Goal: Transaction & Acquisition: Book appointment/travel/reservation

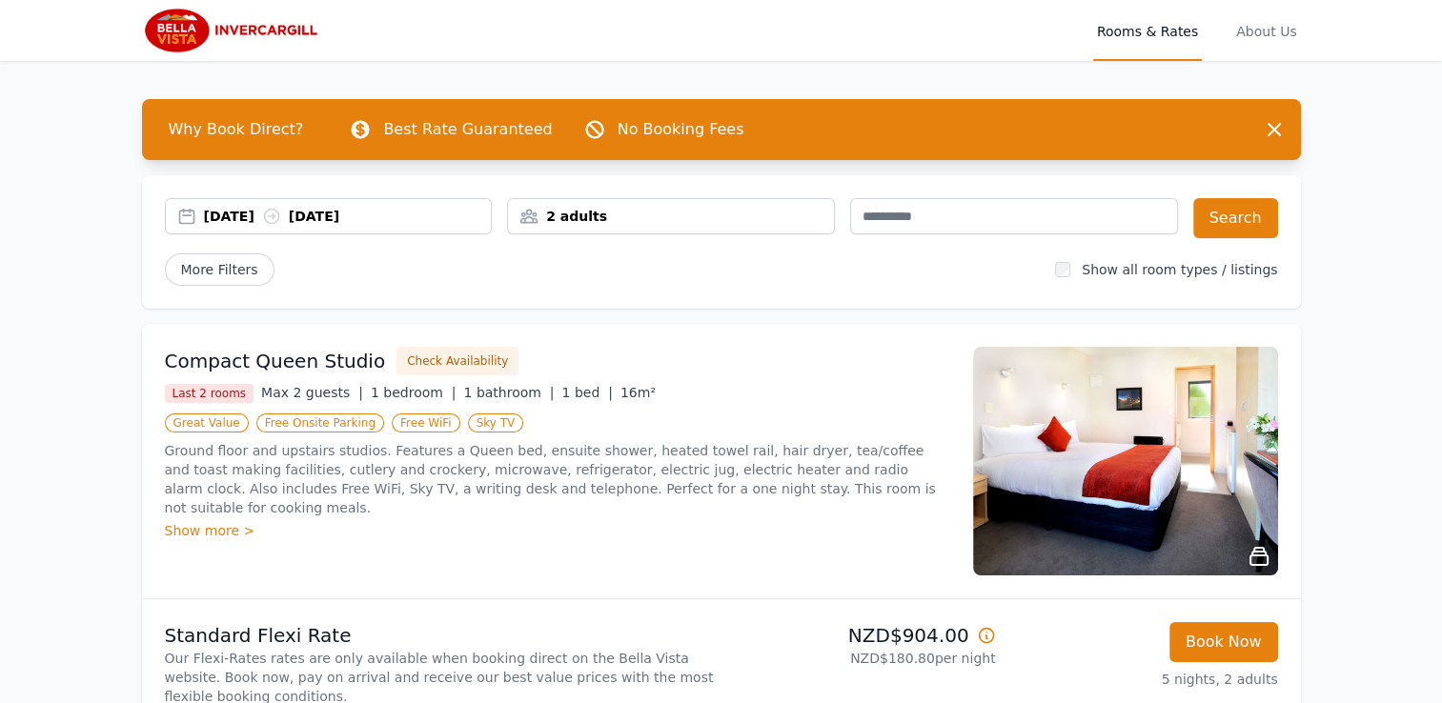
click at [655, 215] on div "2 adults" at bounding box center [671, 216] width 326 height 19
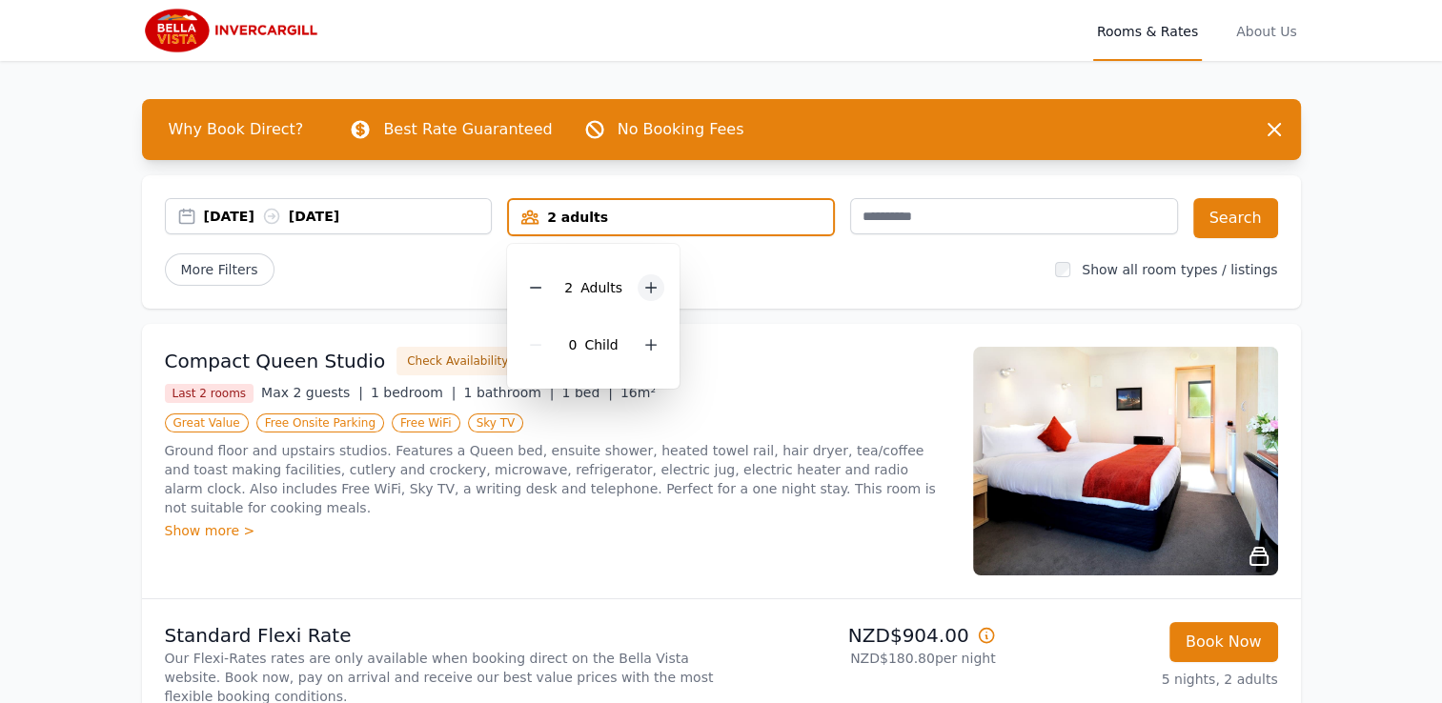
click at [651, 285] on icon at bounding box center [650, 287] width 15 height 15
click at [656, 345] on icon at bounding box center [650, 344] width 15 height 15
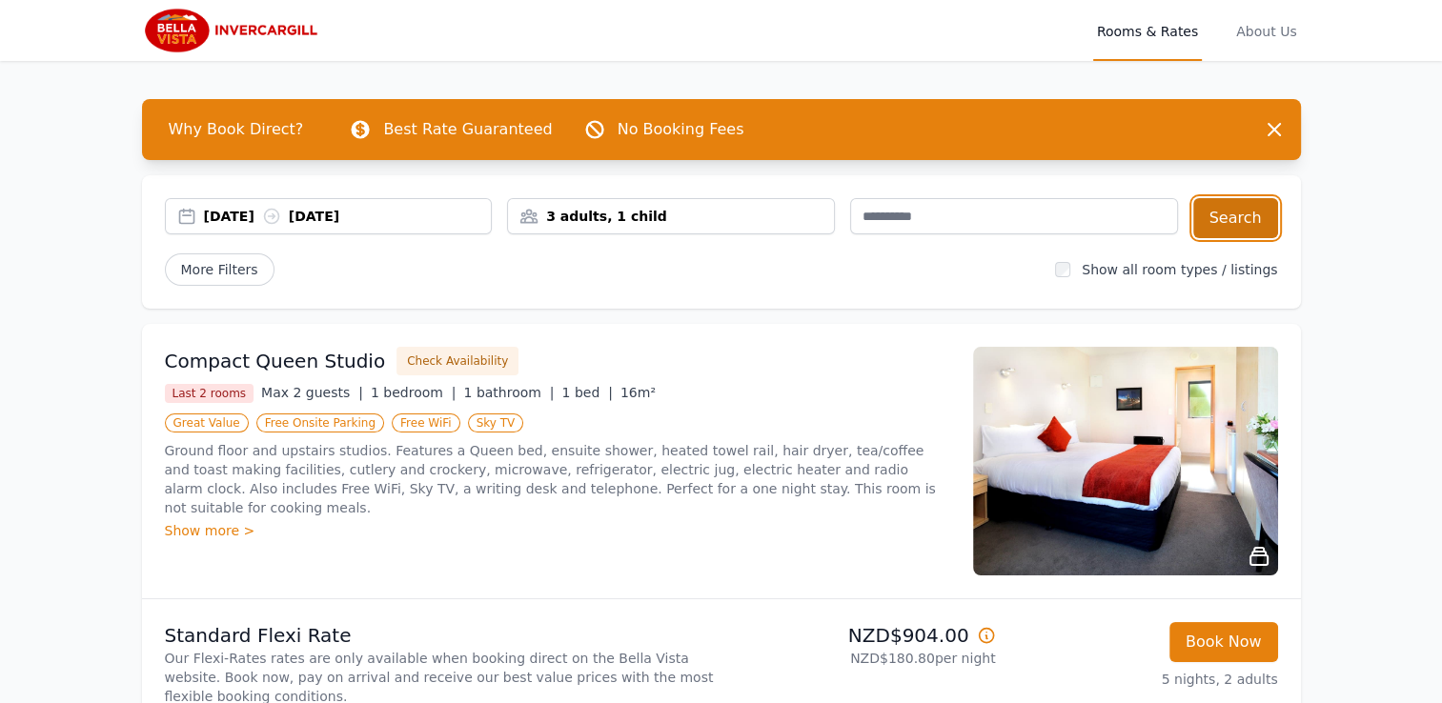
click at [1248, 222] on button "Search" at bounding box center [1235, 218] width 85 height 40
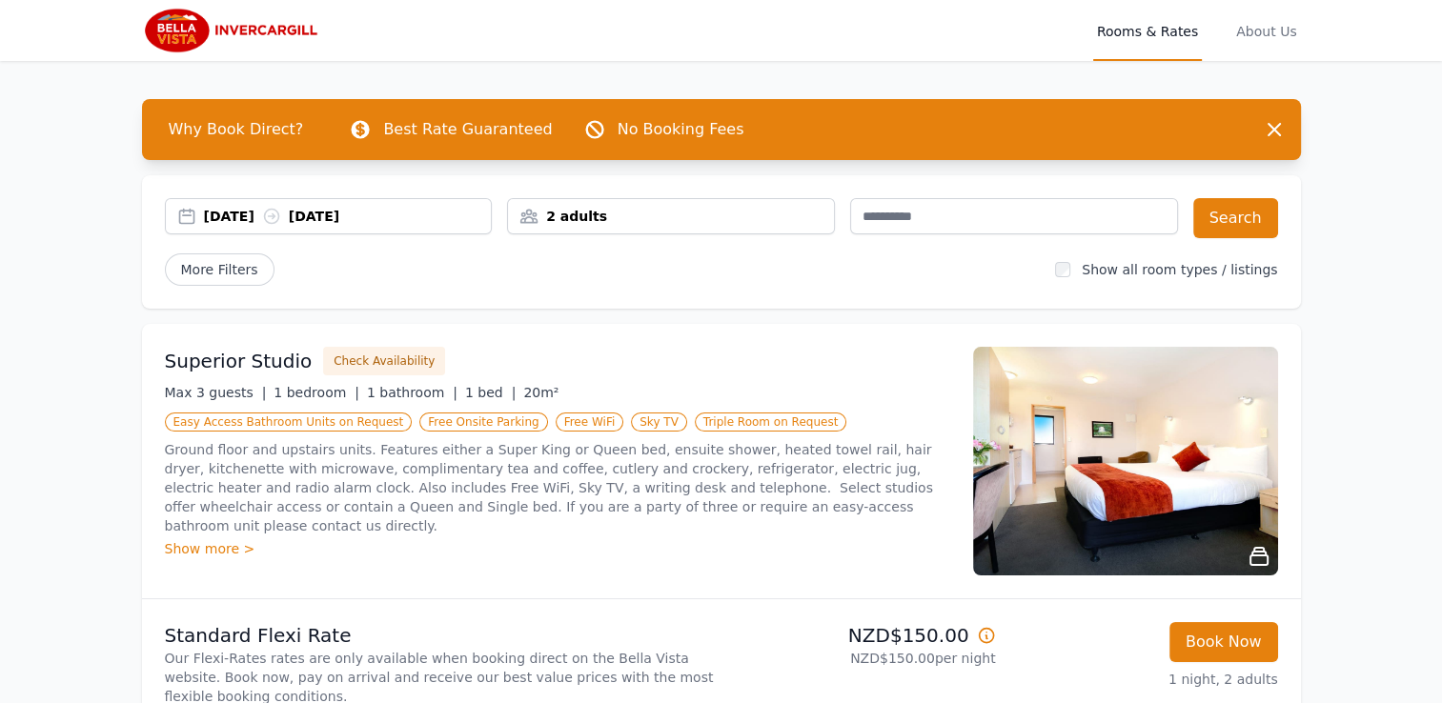
click at [229, 222] on div "04 Sep 2025 05 Sep 2025" at bounding box center [348, 216] width 288 height 19
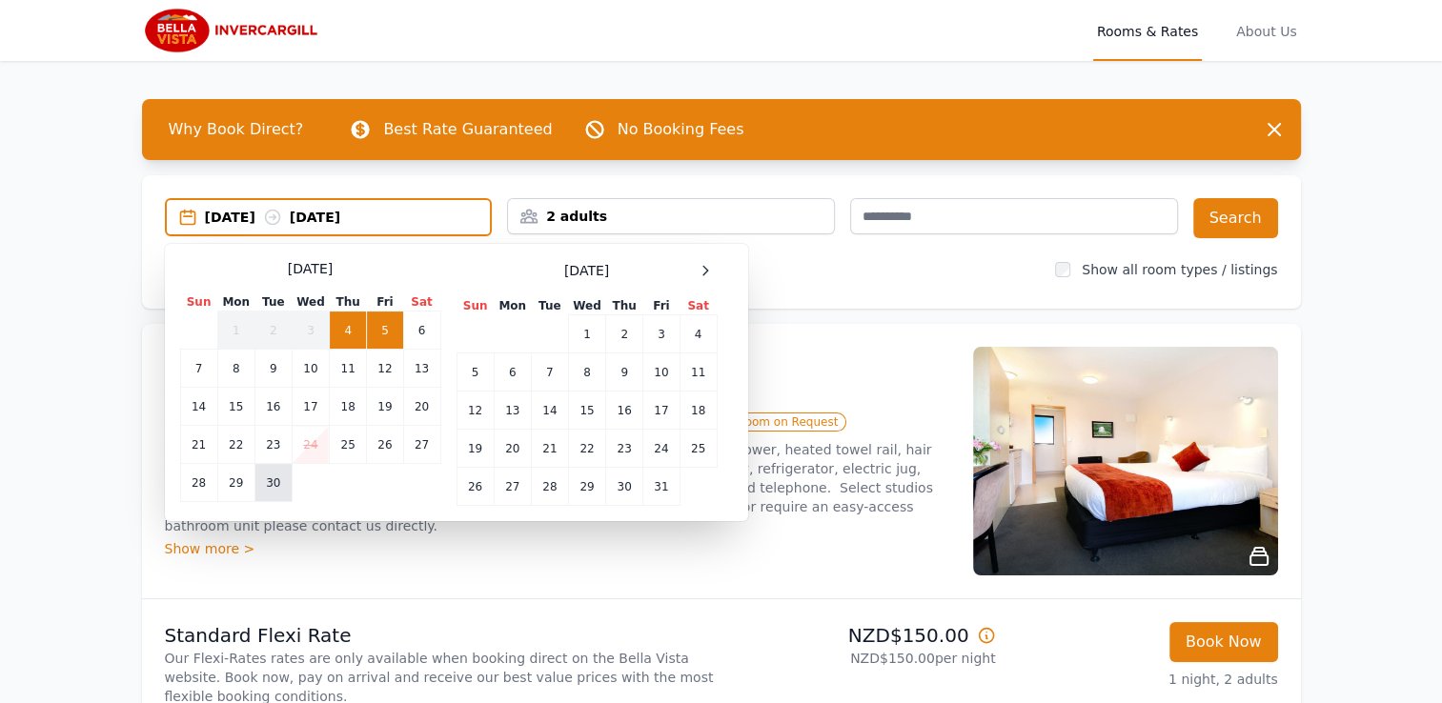
click at [283, 478] on td "30" at bounding box center [272, 483] width 37 height 38
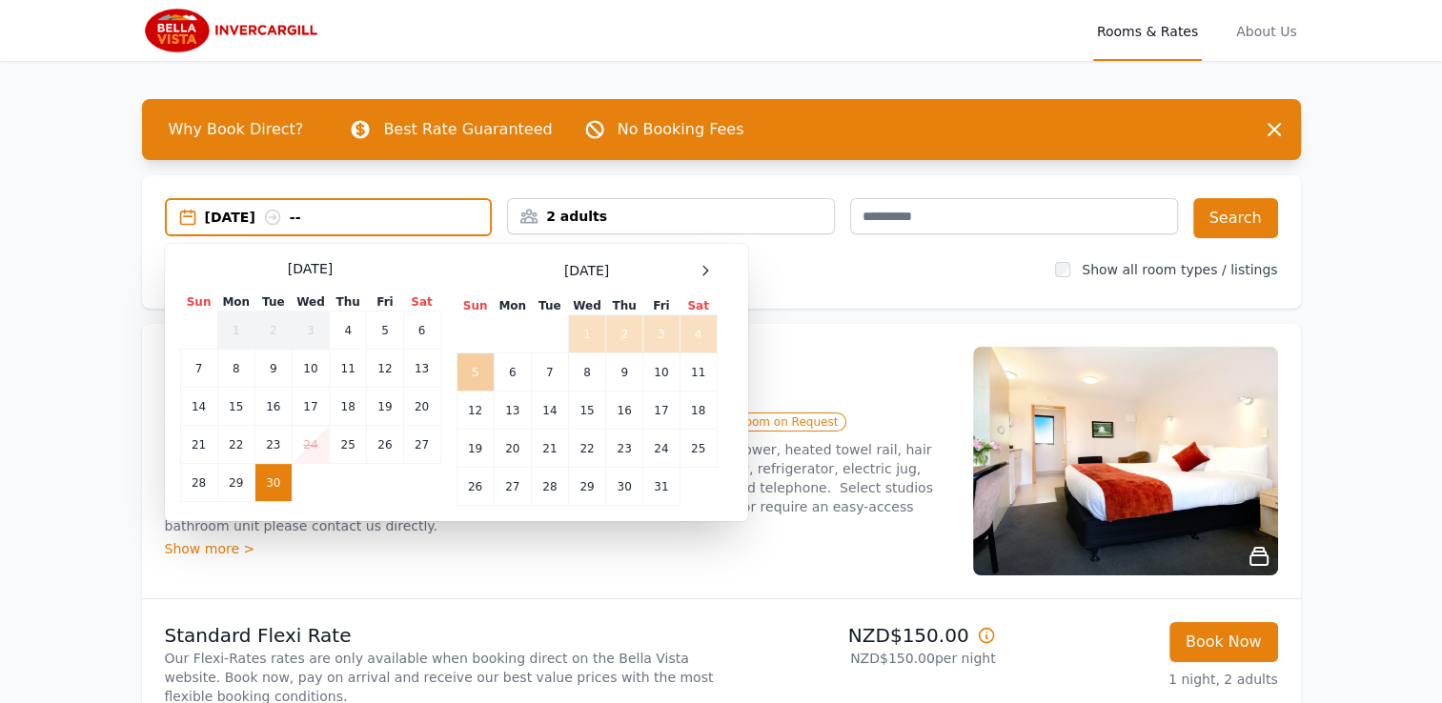
click at [476, 372] on td "5" at bounding box center [475, 373] width 37 height 38
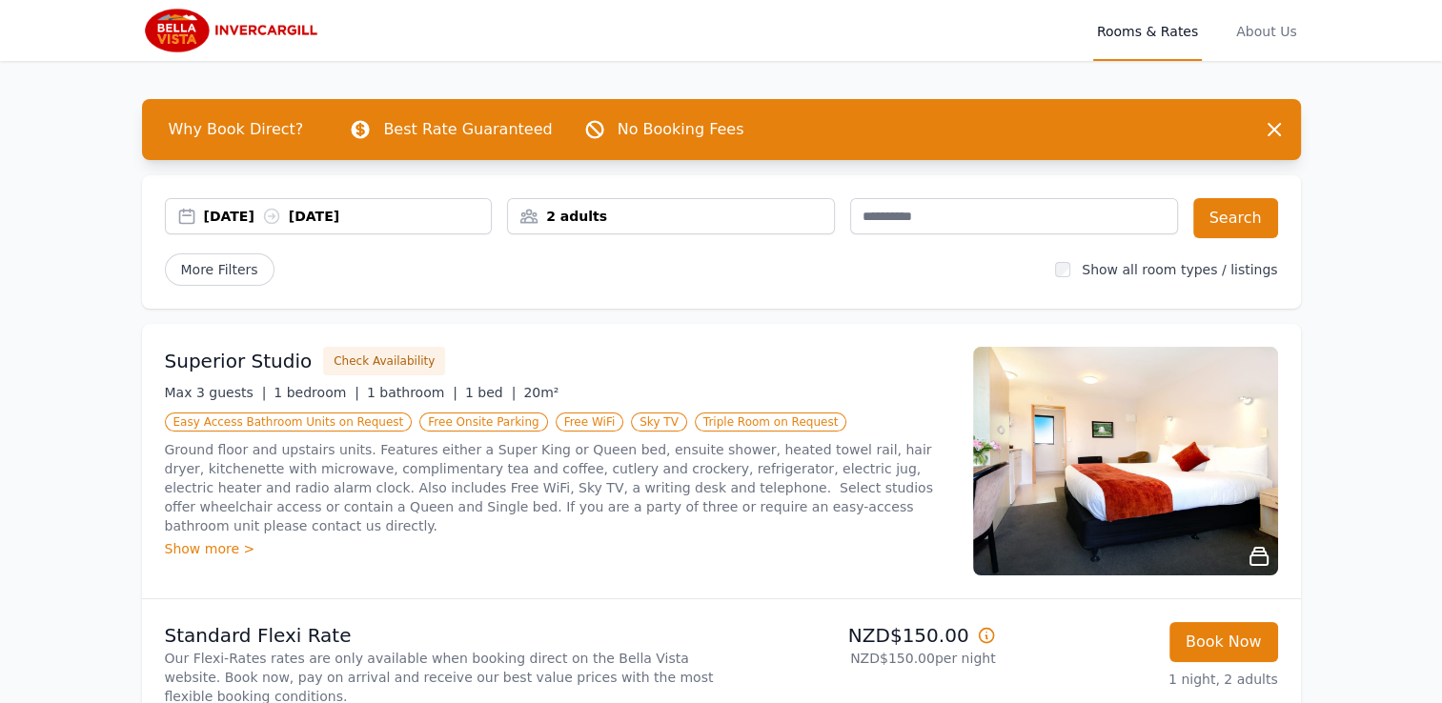
click at [611, 211] on div "2 adults" at bounding box center [671, 216] width 326 height 19
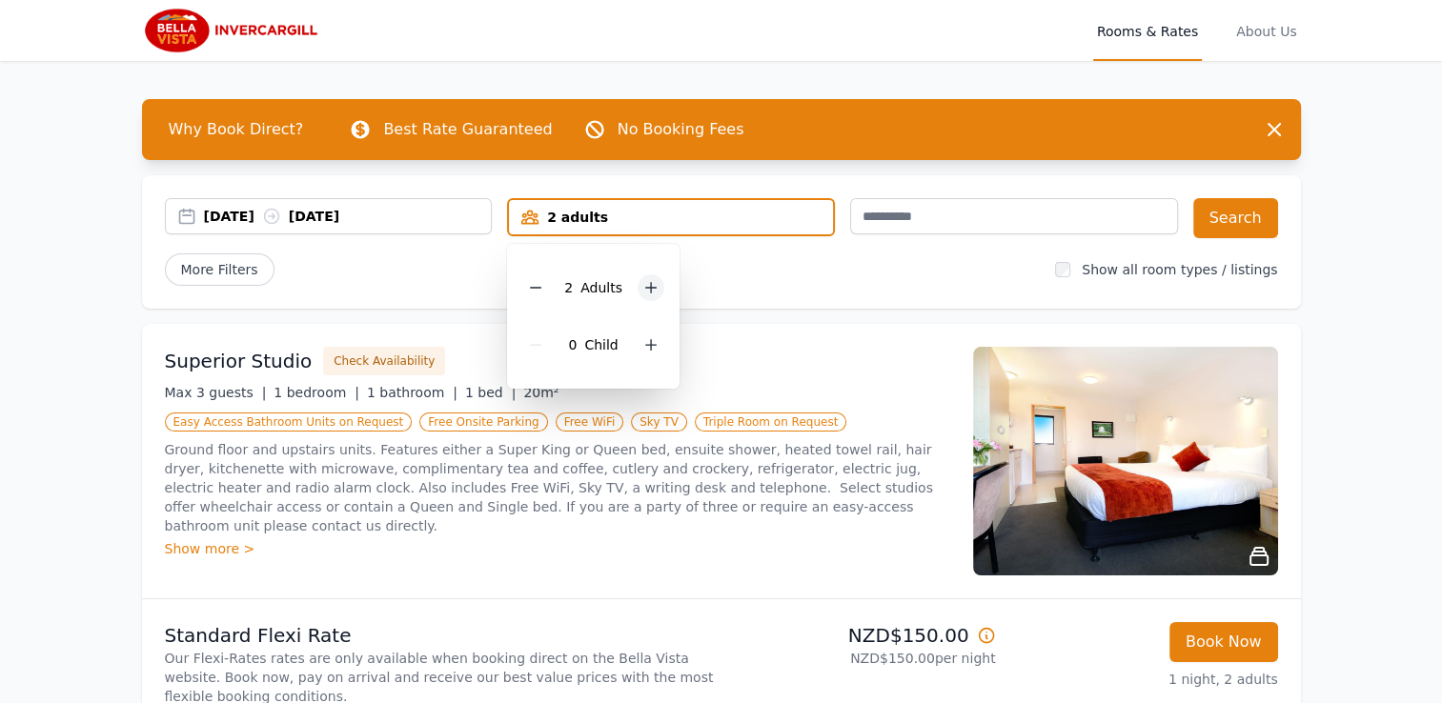
click at [648, 288] on icon at bounding box center [650, 287] width 15 height 15
click at [649, 345] on icon at bounding box center [651, 345] width 10 height 10
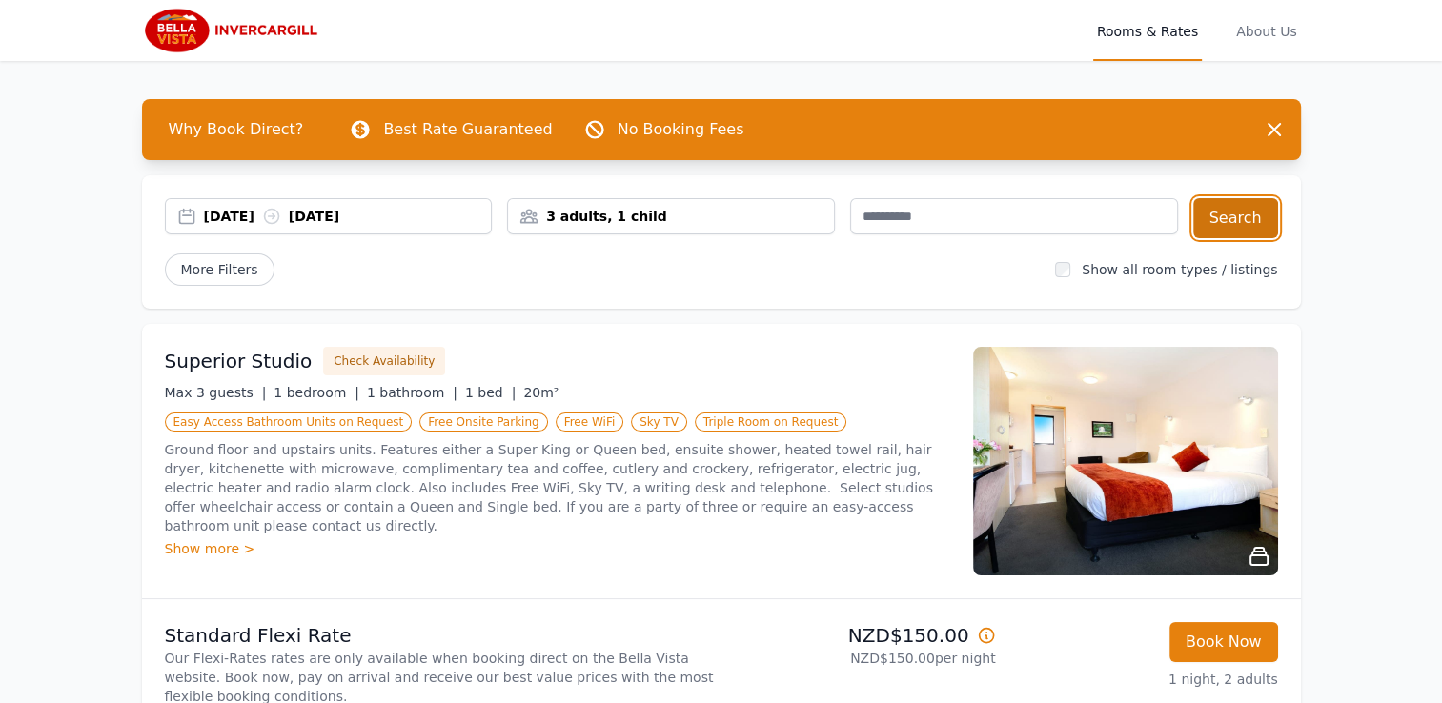
click at [1240, 220] on button "Search" at bounding box center [1235, 218] width 85 height 40
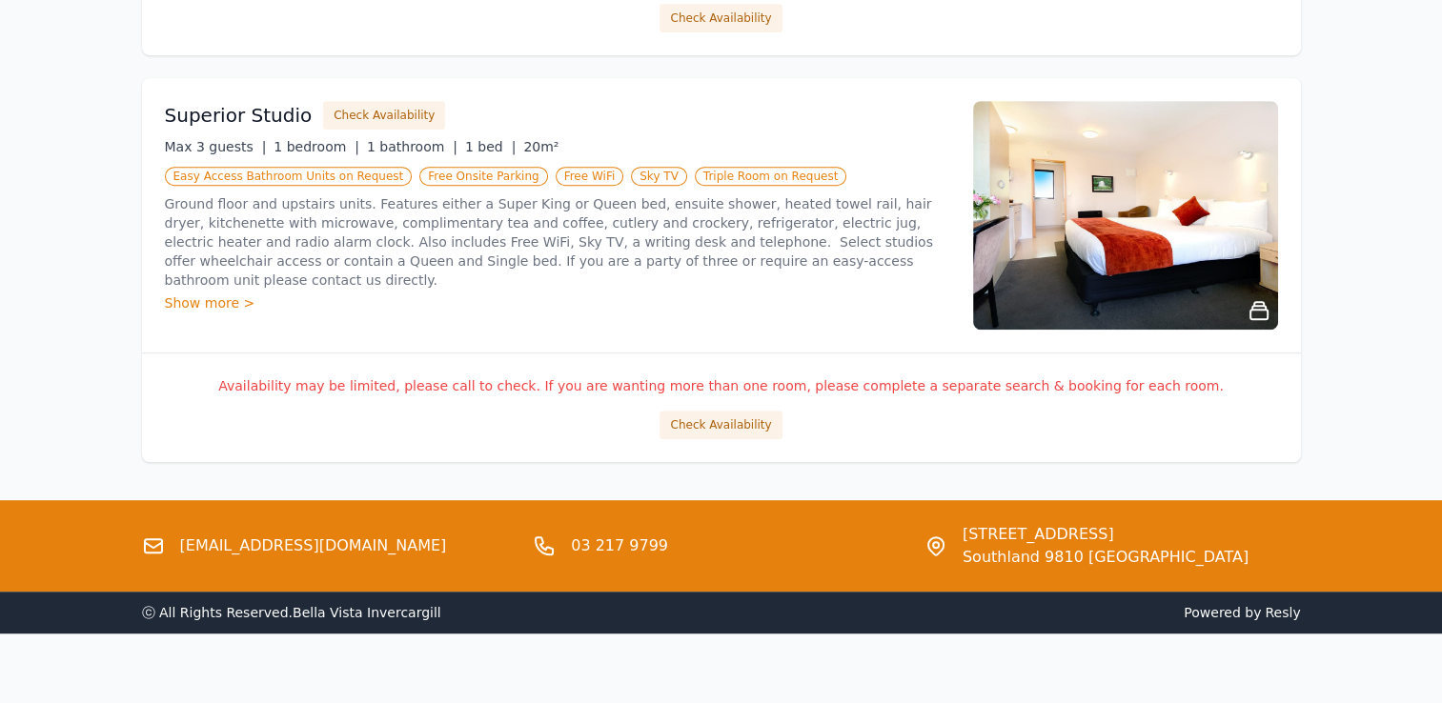
scroll to position [1144, 0]
